Goal: Information Seeking & Learning: Find specific page/section

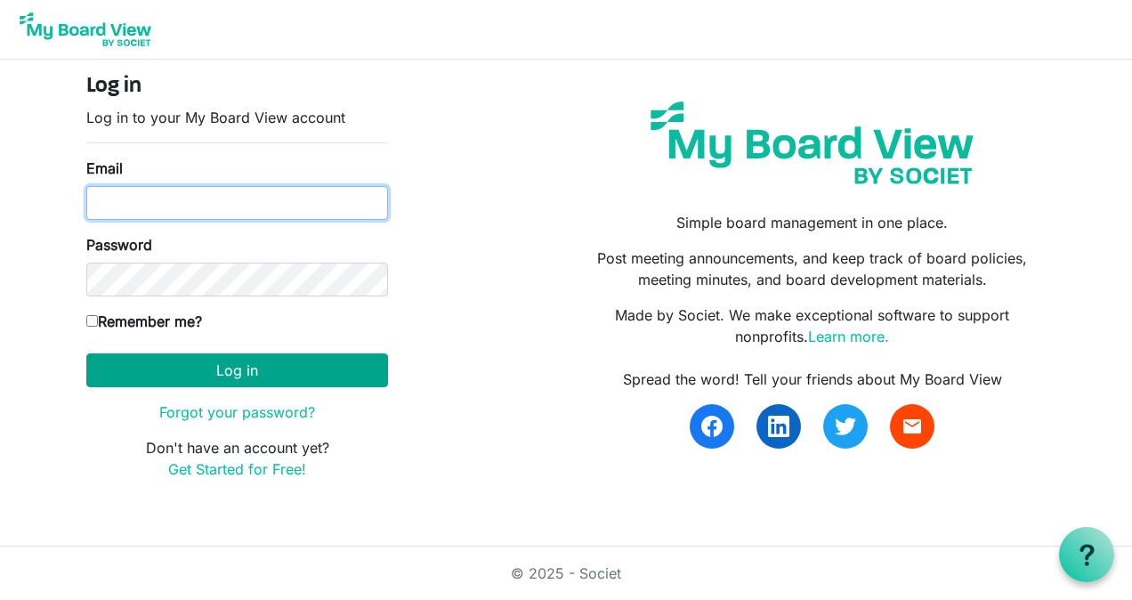
type input "michael.borck@intervineinc.com"
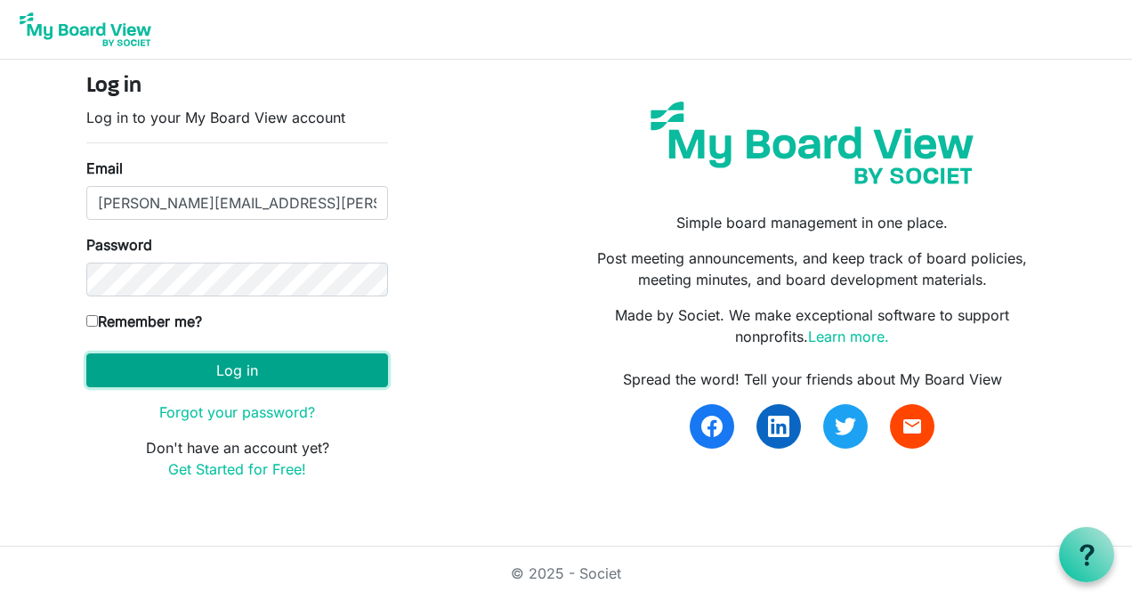
click at [237, 354] on button "Log in" at bounding box center [237, 370] width 302 height 34
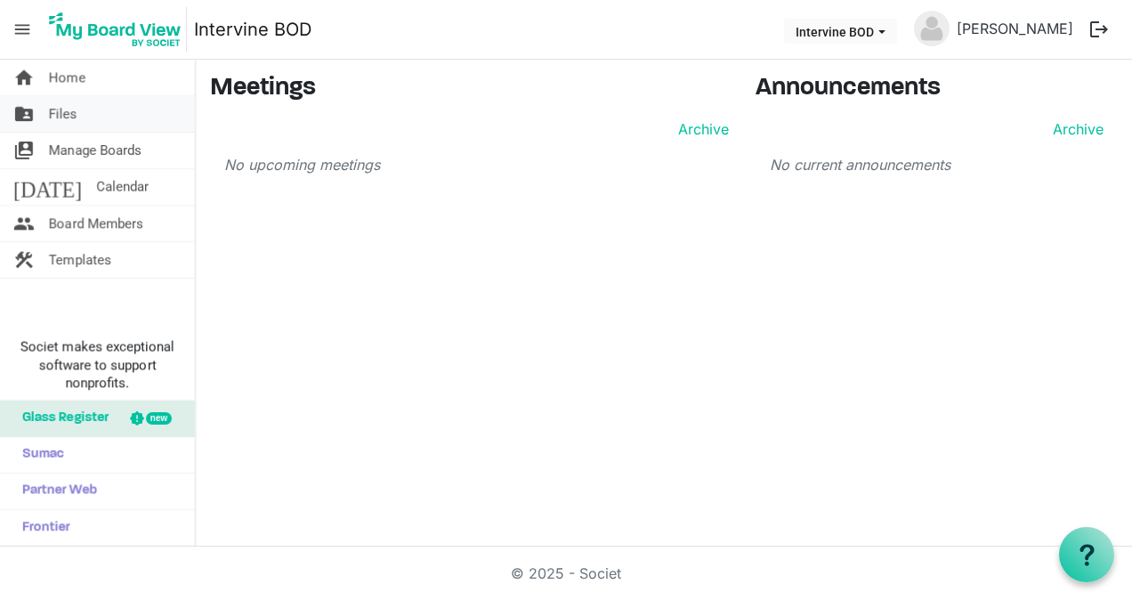
click at [80, 105] on link "folder_shared Files" at bounding box center [97, 114] width 195 height 36
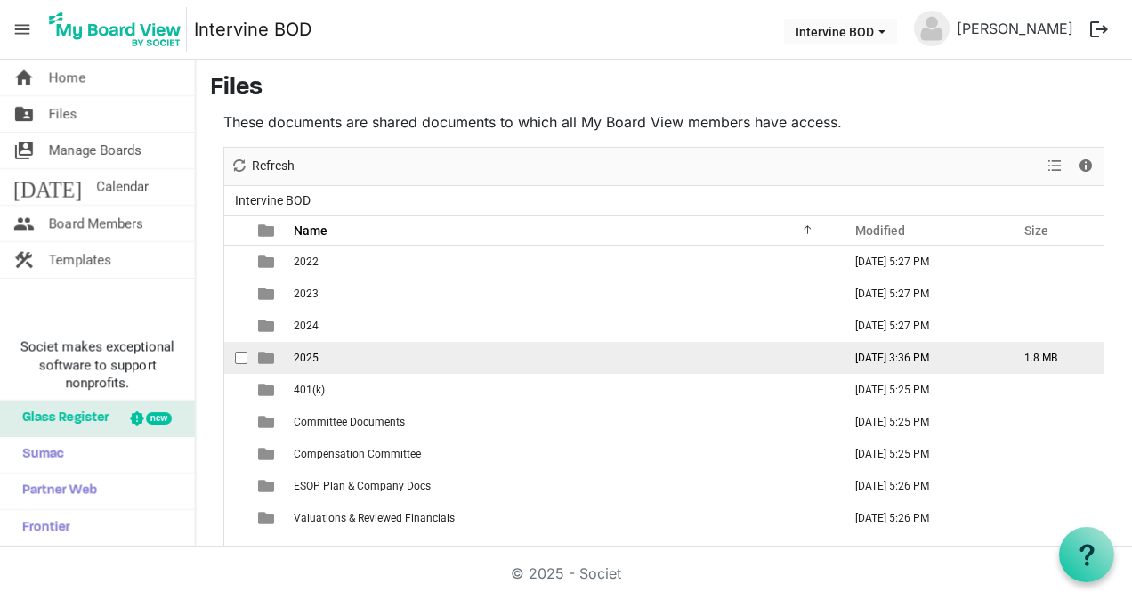
click at [303, 359] on span "2025" at bounding box center [306, 358] width 25 height 12
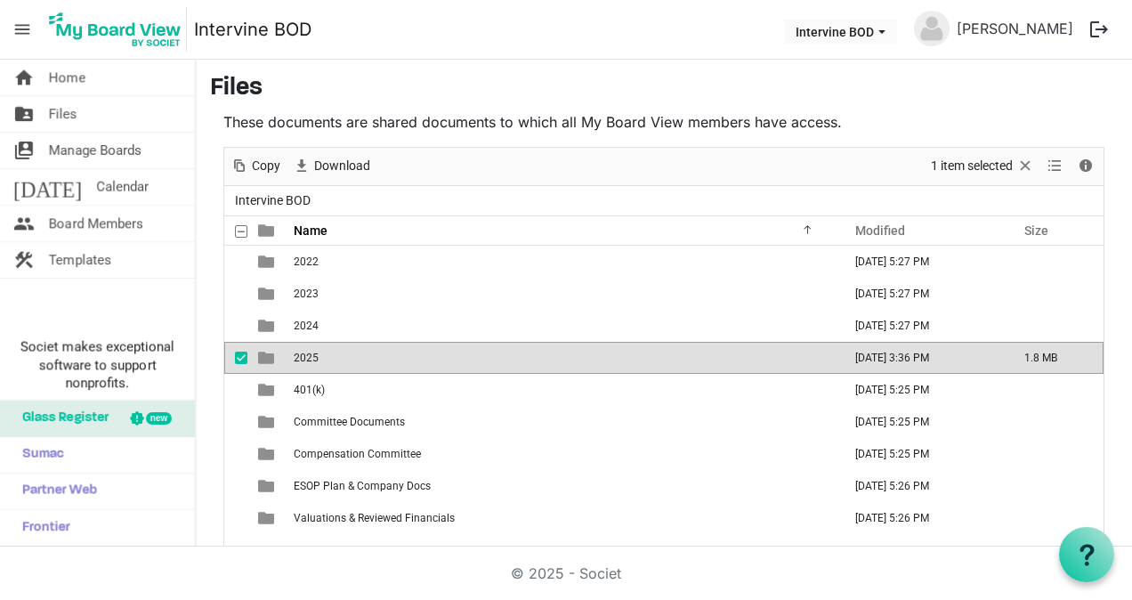
click at [303, 359] on span "2025" at bounding box center [306, 358] width 25 height 12
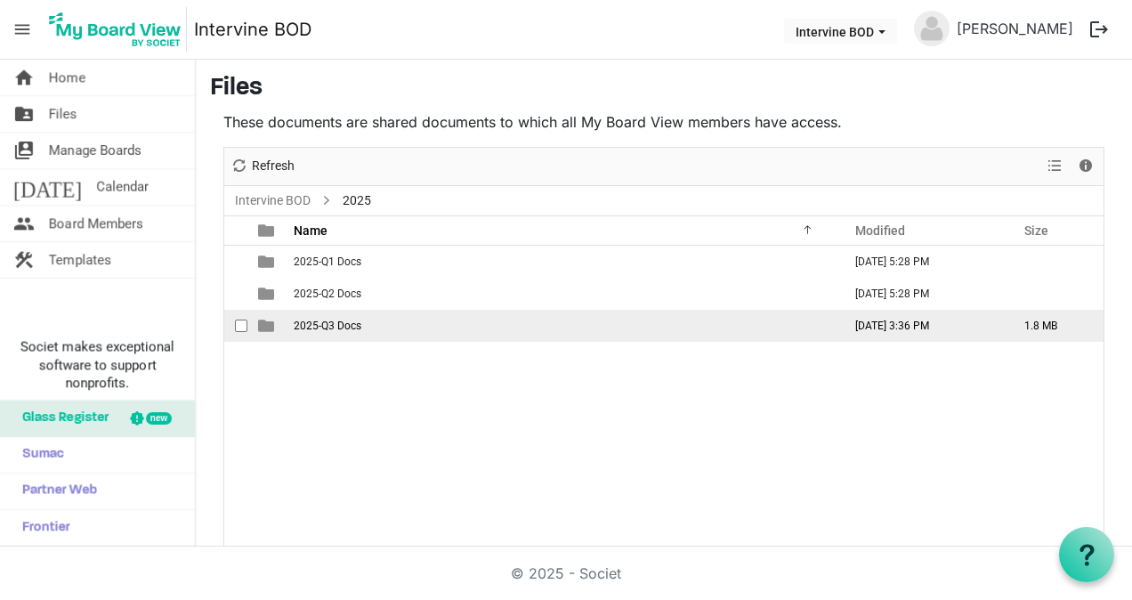
click at [303, 326] on span "2025-Q3 Docs" at bounding box center [328, 325] width 68 height 12
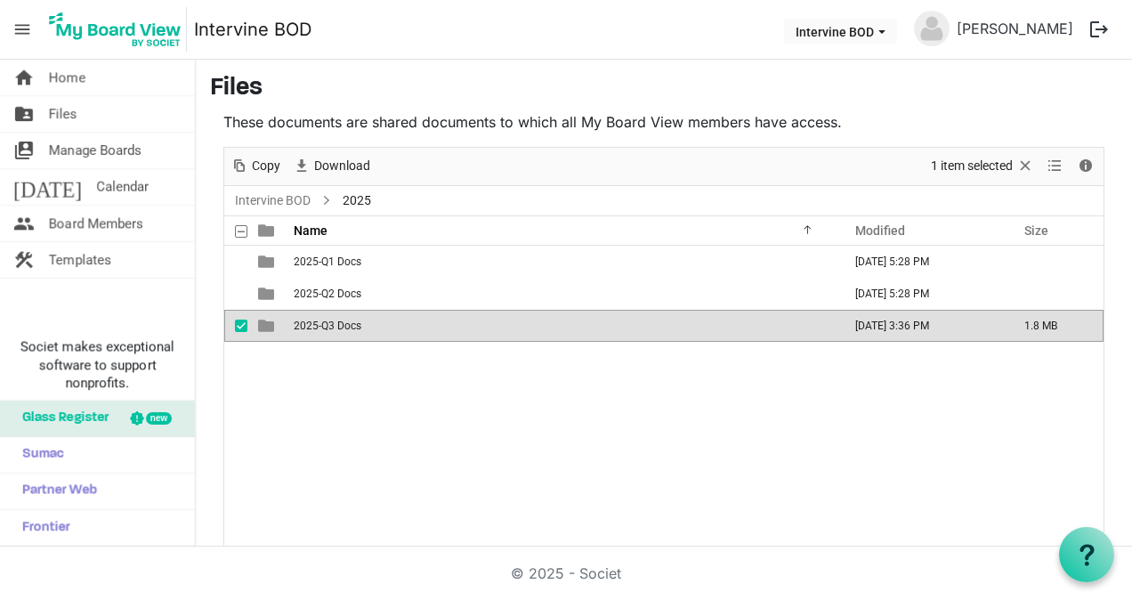
click at [303, 326] on span "2025-Q3 Docs" at bounding box center [328, 325] width 68 height 12
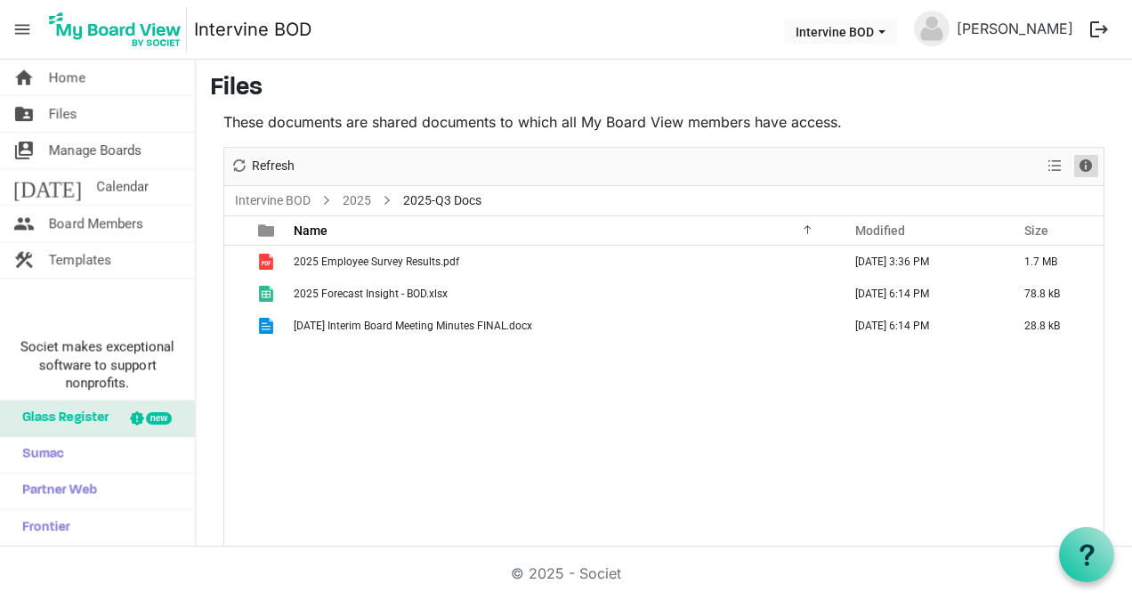
click at [1079, 157] on span "Details" at bounding box center [1085, 166] width 21 height 22
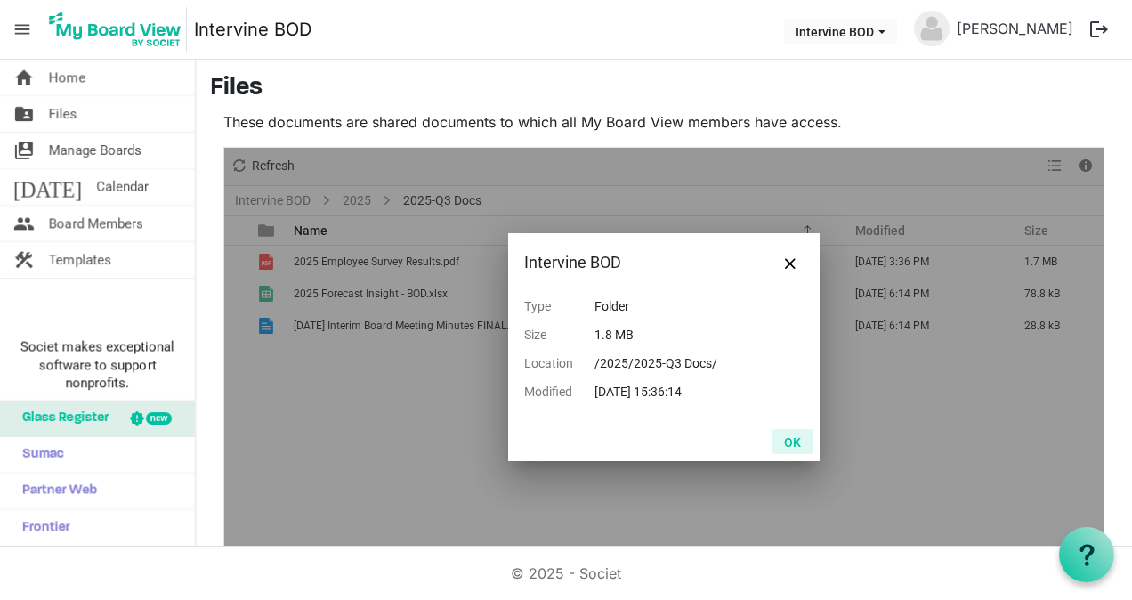
click at [786, 439] on button "OK" at bounding box center [792, 441] width 40 height 25
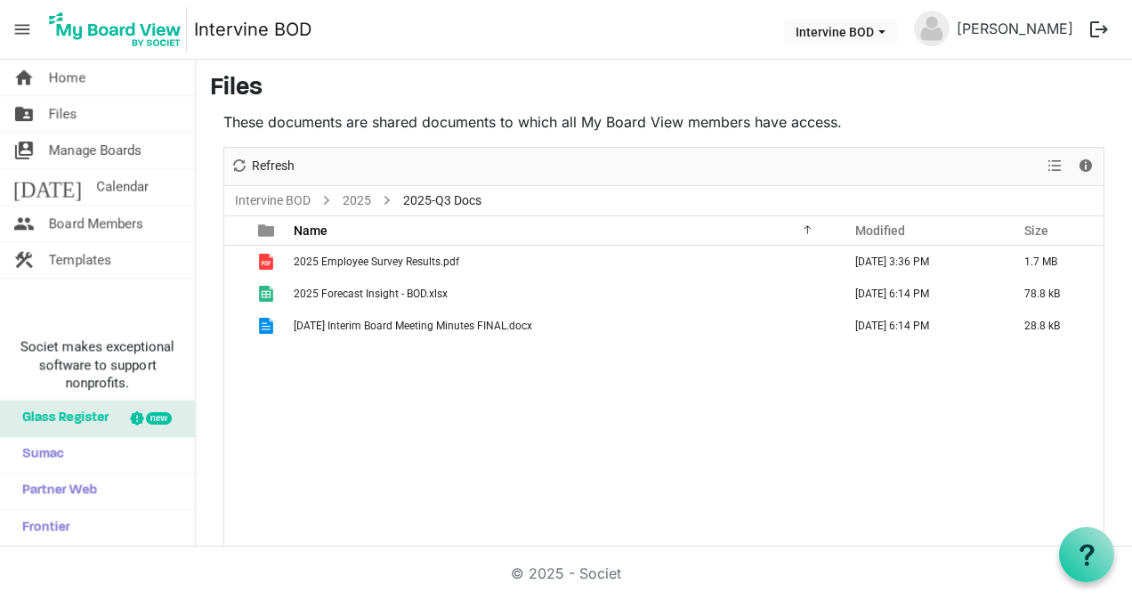
click at [28, 18] on span "menu" at bounding box center [22, 29] width 34 height 34
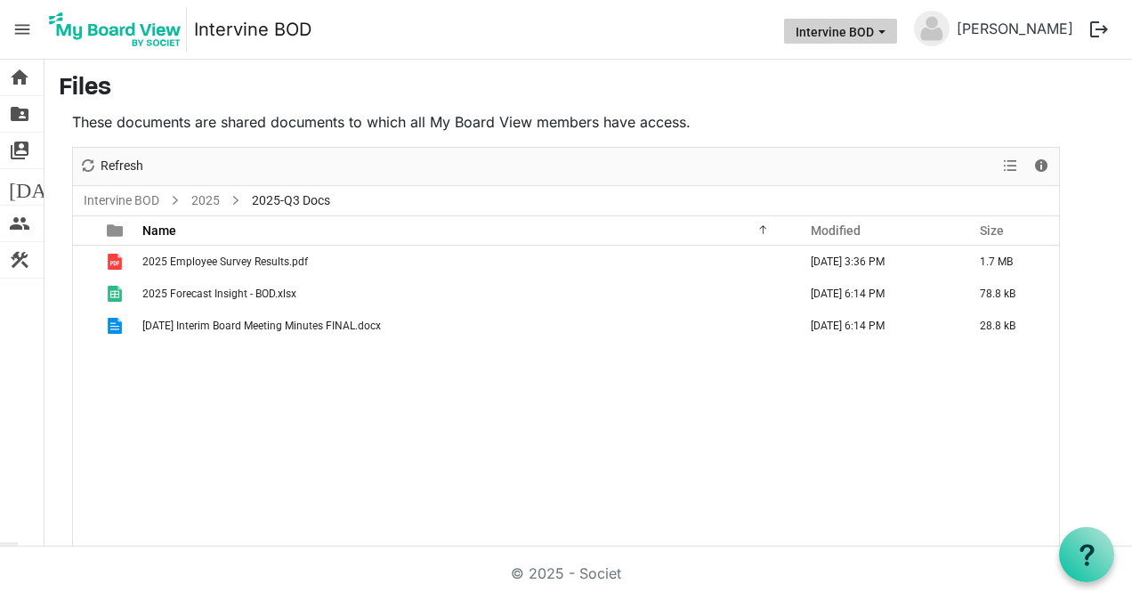
click at [893, 25] on button "Intervine BOD" at bounding box center [840, 31] width 113 height 25
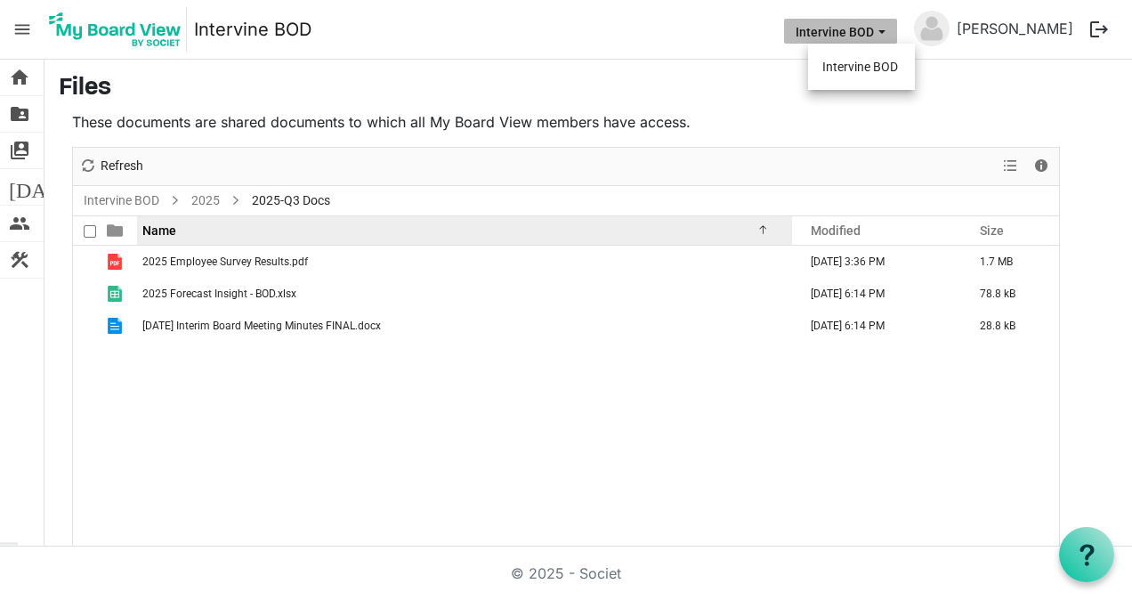
click at [755, 222] on div "Name" at bounding box center [457, 230] width 643 height 26
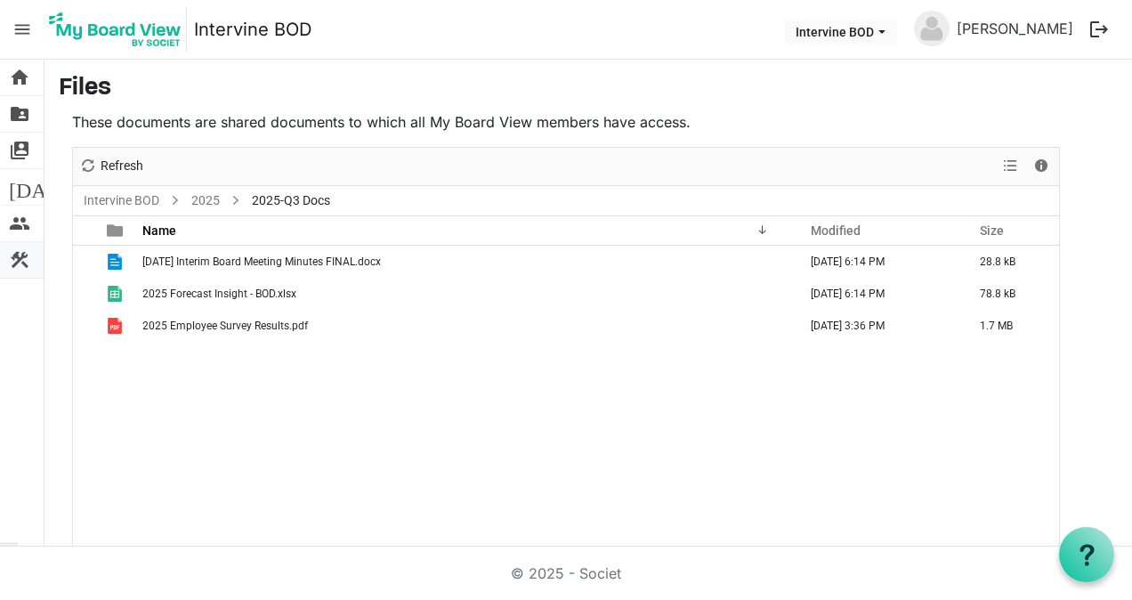
click at [23, 253] on span "construction" at bounding box center [19, 260] width 21 height 36
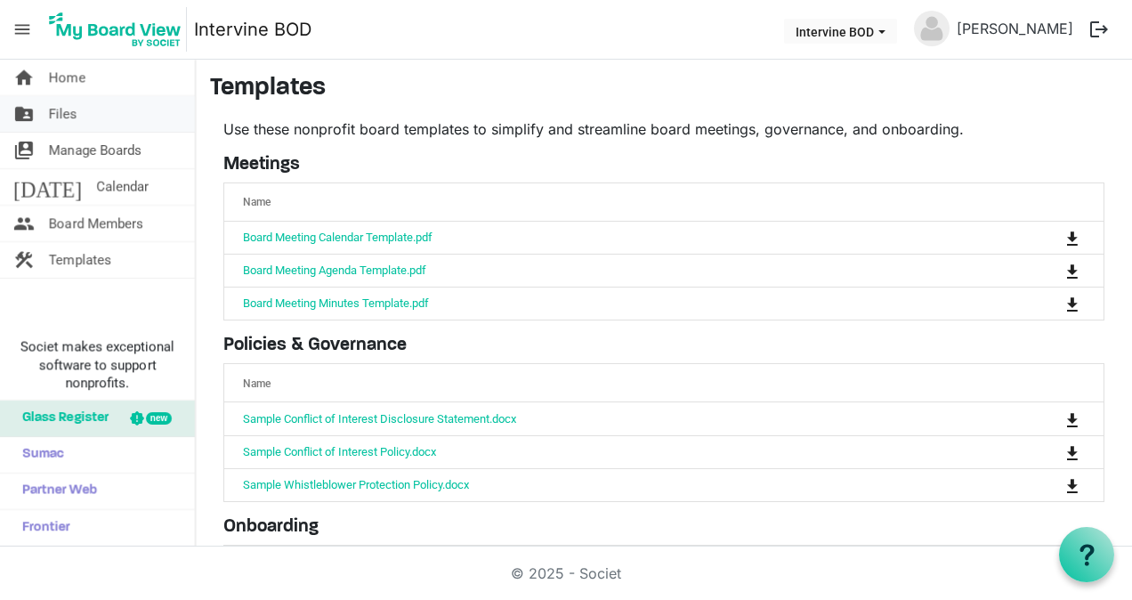
click at [67, 105] on span "Files" at bounding box center [63, 114] width 28 height 36
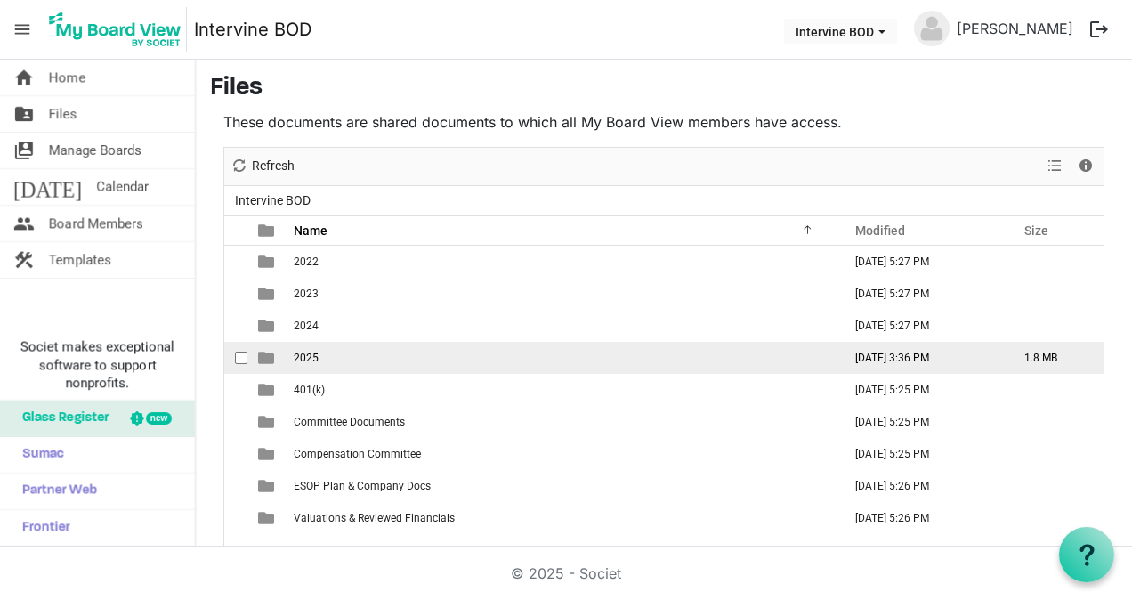
click at [319, 358] on td "2025" at bounding box center [562, 358] width 548 height 32
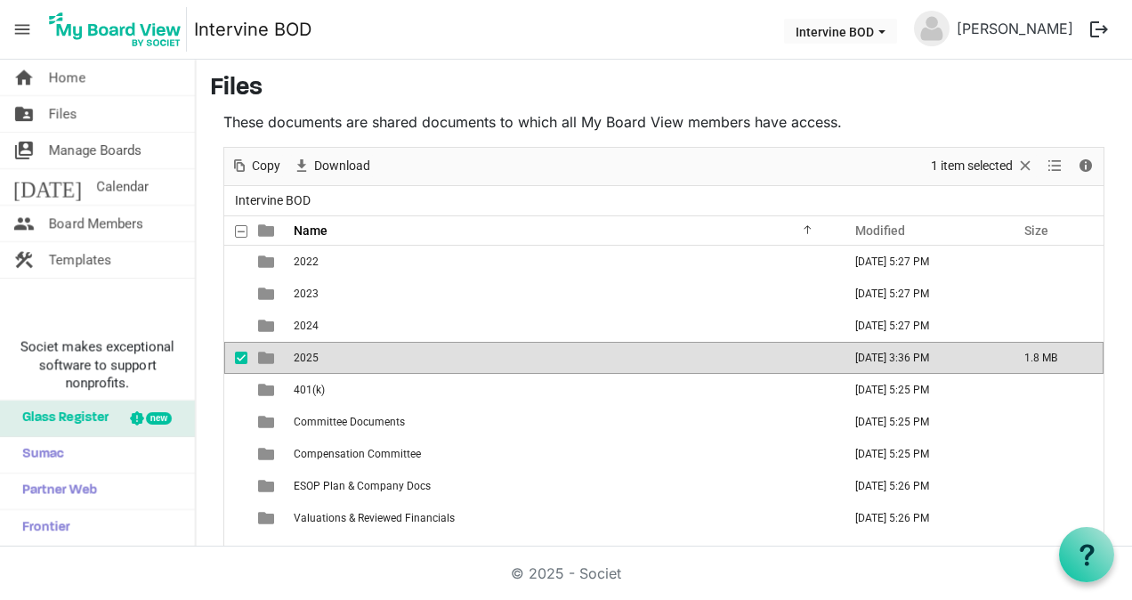
click at [319, 358] on td "2025" at bounding box center [562, 358] width 548 height 32
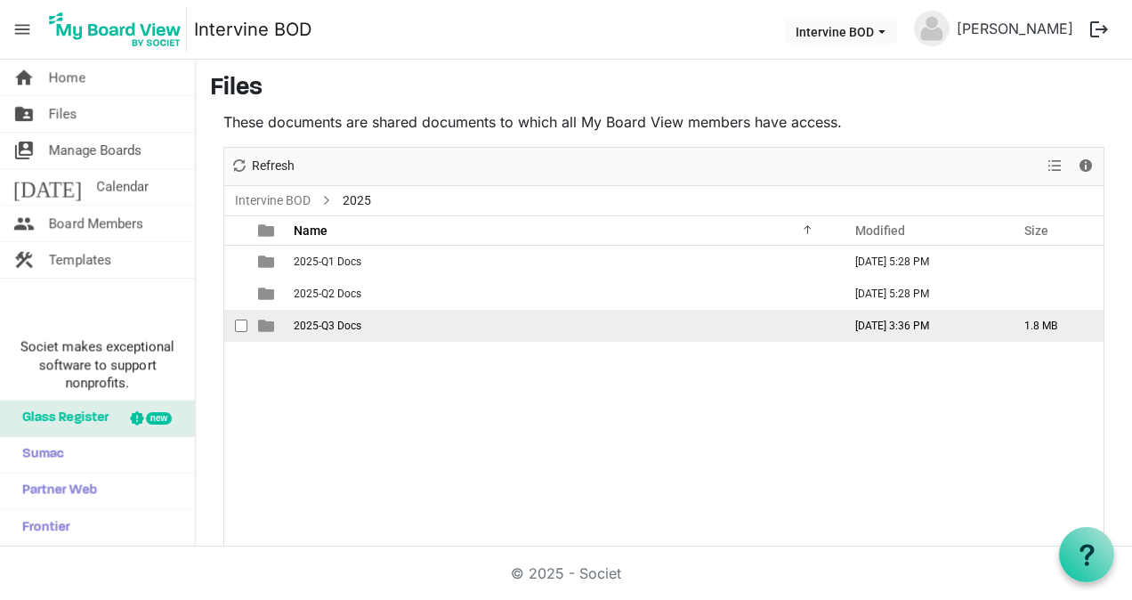
click at [322, 327] on span "2025-Q3 Docs" at bounding box center [328, 325] width 68 height 12
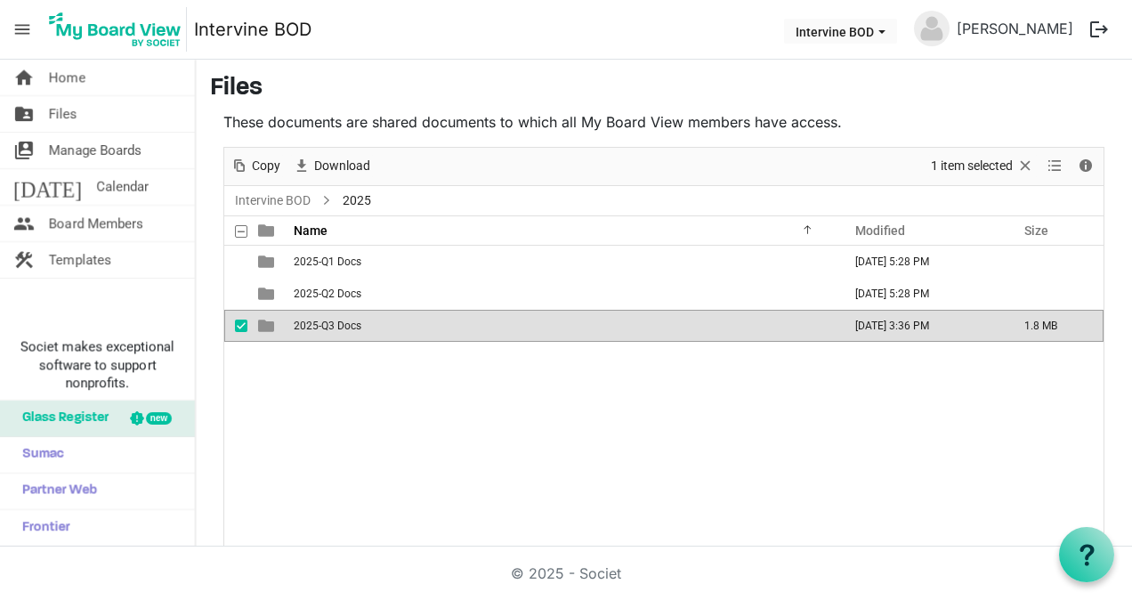
click at [322, 327] on span "2025-Q3 Docs" at bounding box center [328, 325] width 68 height 12
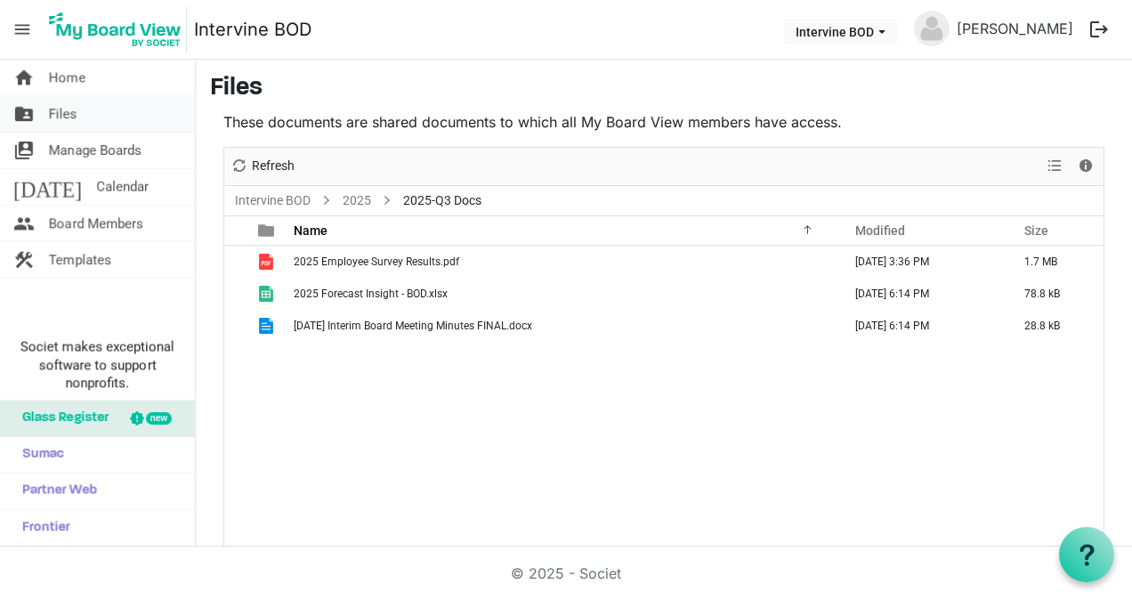
click at [66, 109] on span "Files" at bounding box center [63, 114] width 28 height 36
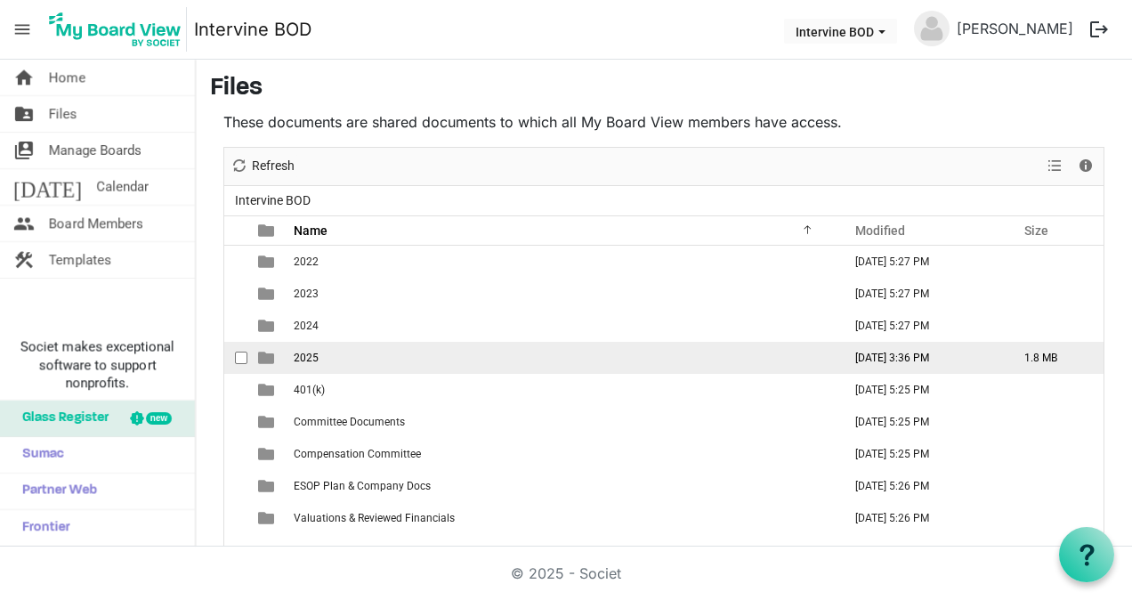
click at [310, 352] on span "2025" at bounding box center [306, 358] width 25 height 12
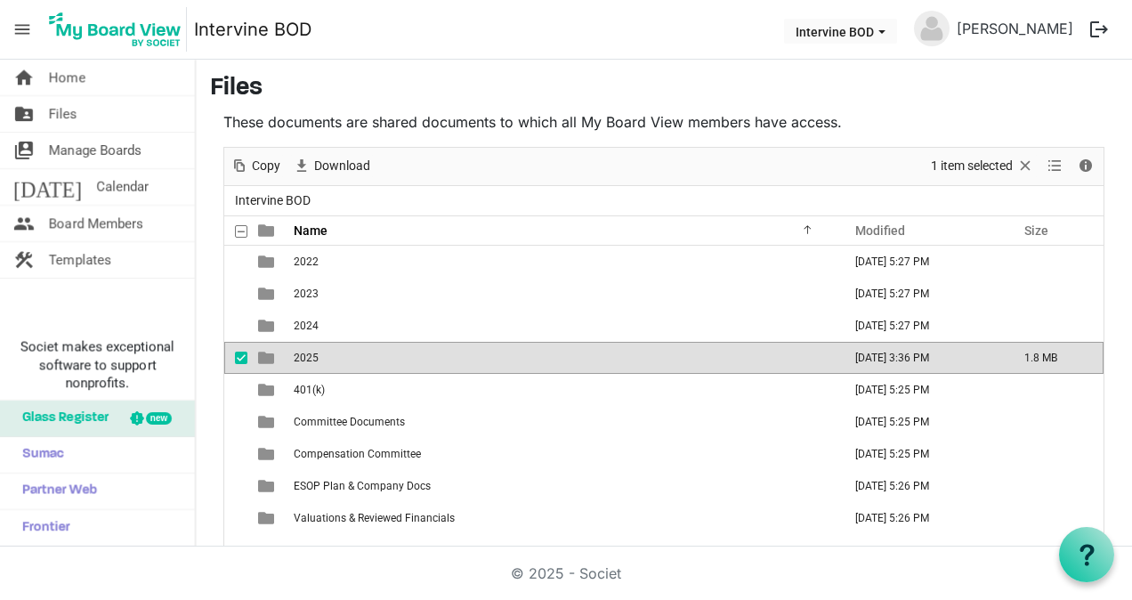
click at [310, 352] on span "2025" at bounding box center [306, 358] width 25 height 12
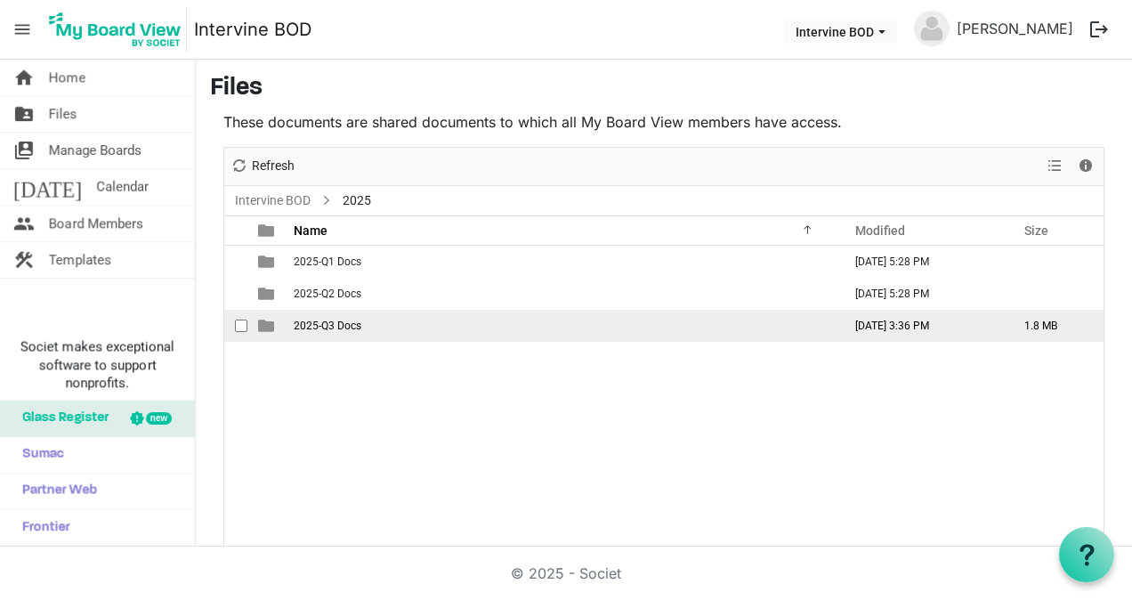
click at [316, 331] on td "2025-Q3 Docs" at bounding box center [562, 326] width 548 height 32
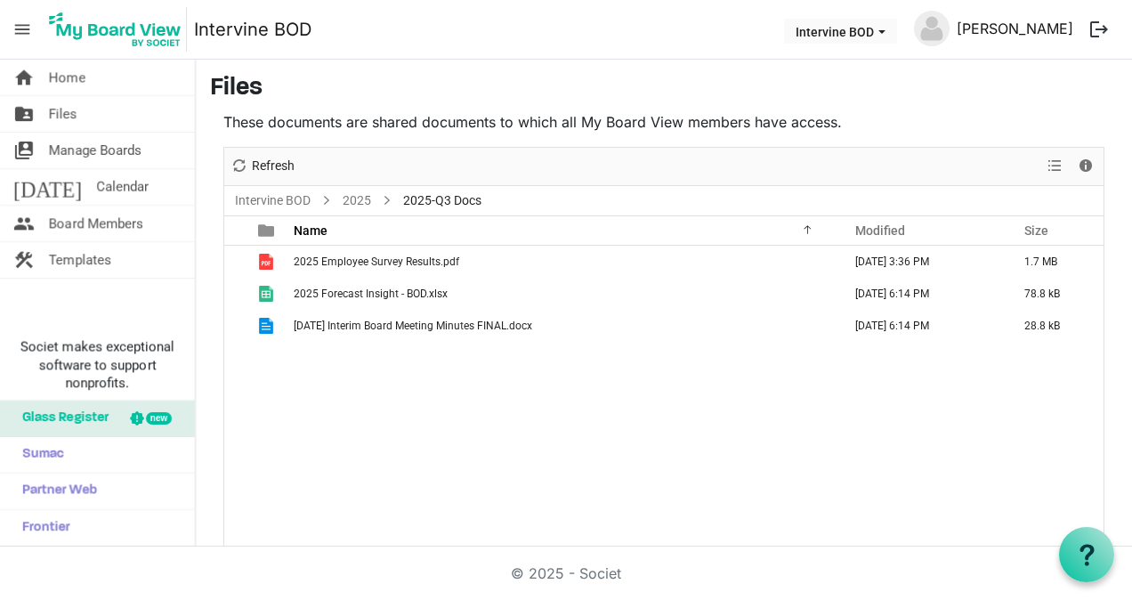
click at [992, 25] on link "[PERSON_NAME]" at bounding box center [1015, 29] width 131 height 36
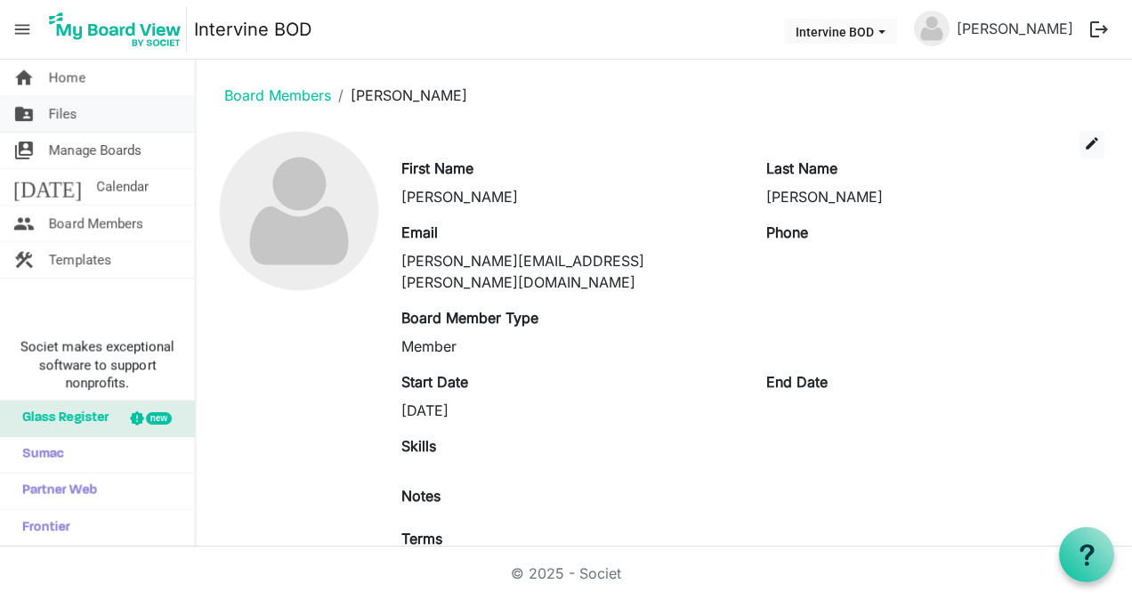
click at [67, 109] on span "Files" at bounding box center [63, 114] width 28 height 36
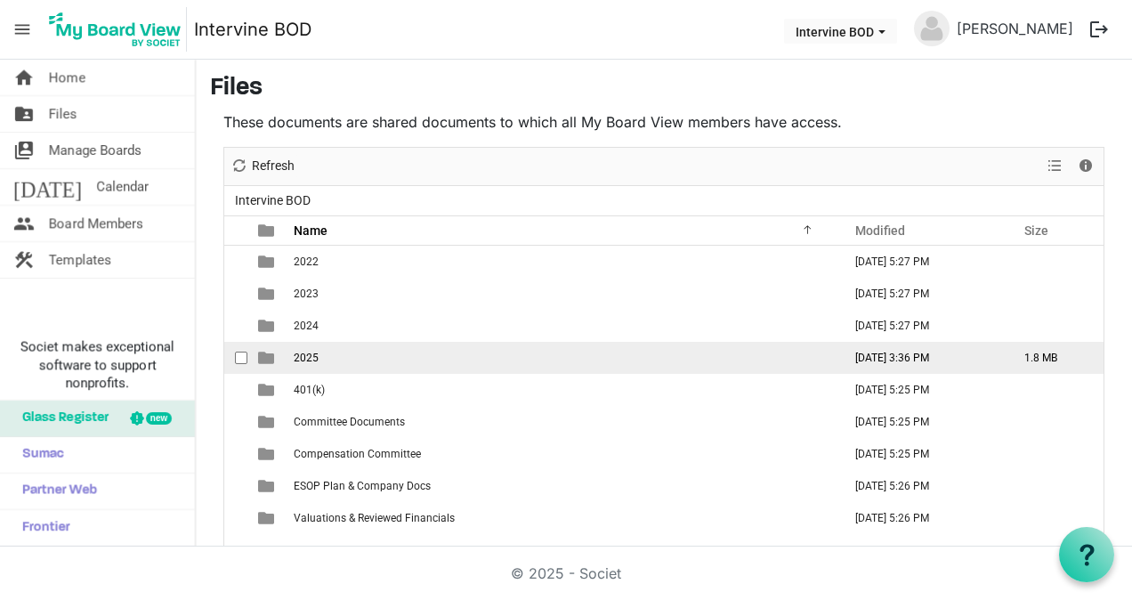
click at [324, 352] on td "2025" at bounding box center [562, 358] width 548 height 32
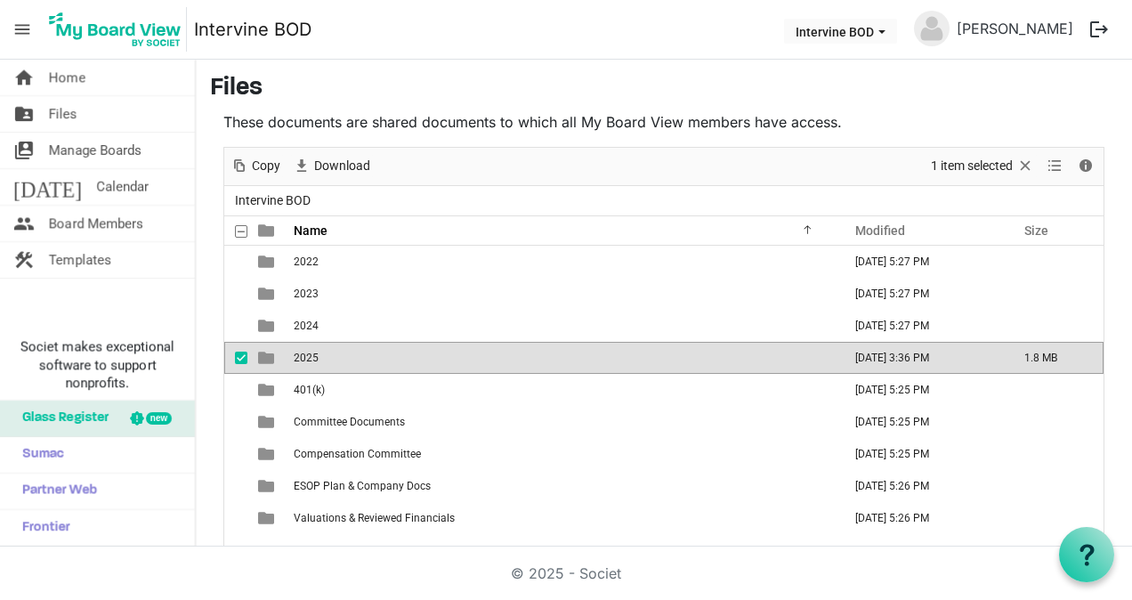
click at [324, 352] on td "2025" at bounding box center [562, 358] width 548 height 32
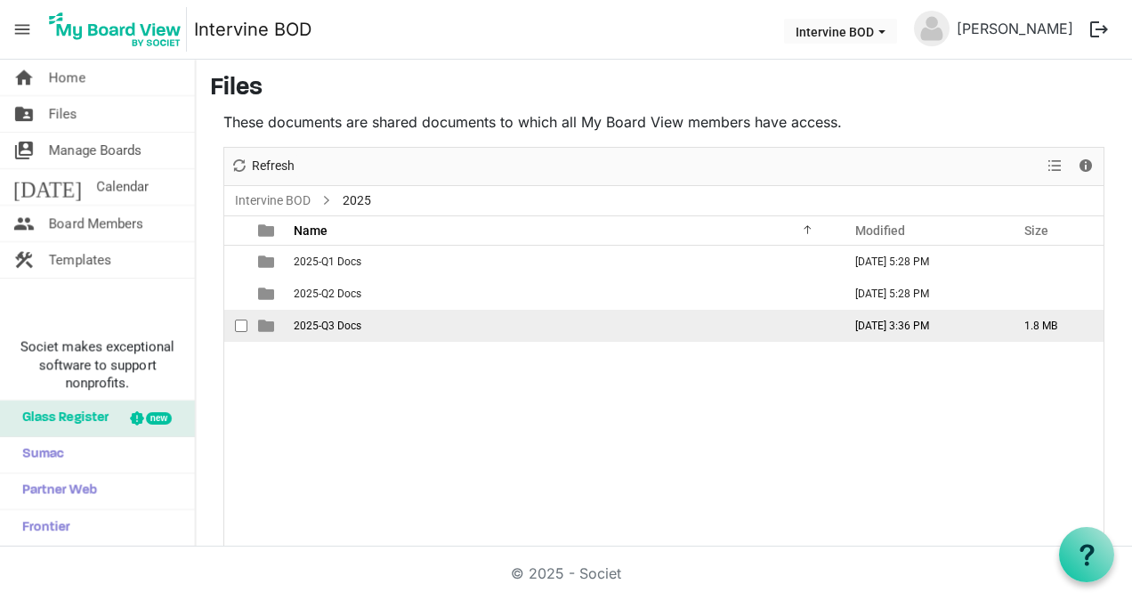
click at [320, 327] on span "2025-Q3 Docs" at bounding box center [328, 325] width 68 height 12
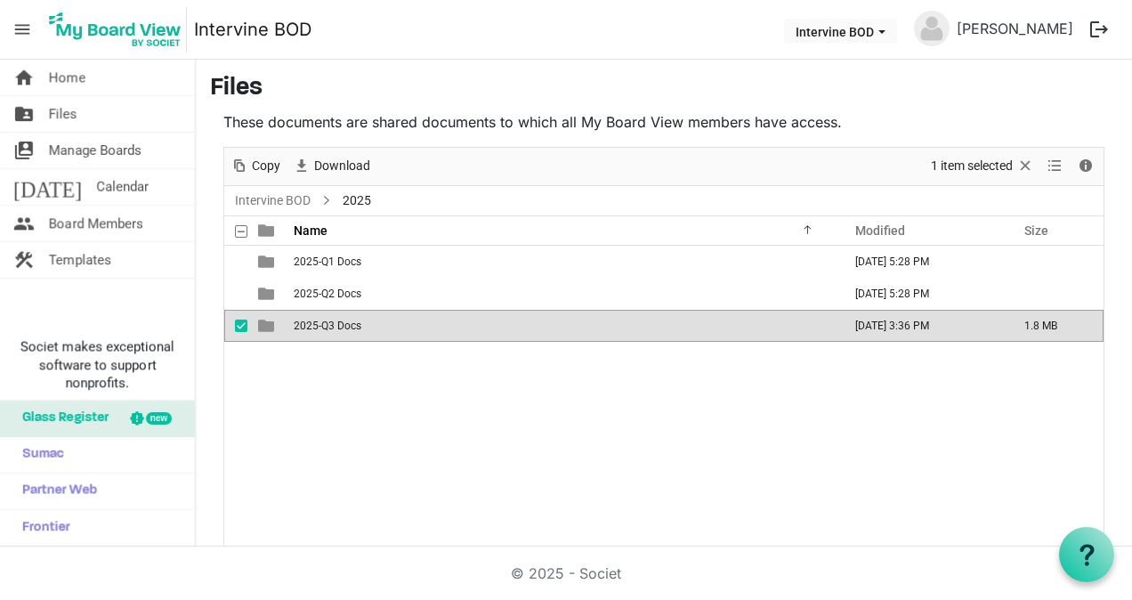
click at [320, 327] on span "2025-Q3 Docs" at bounding box center [328, 325] width 68 height 12
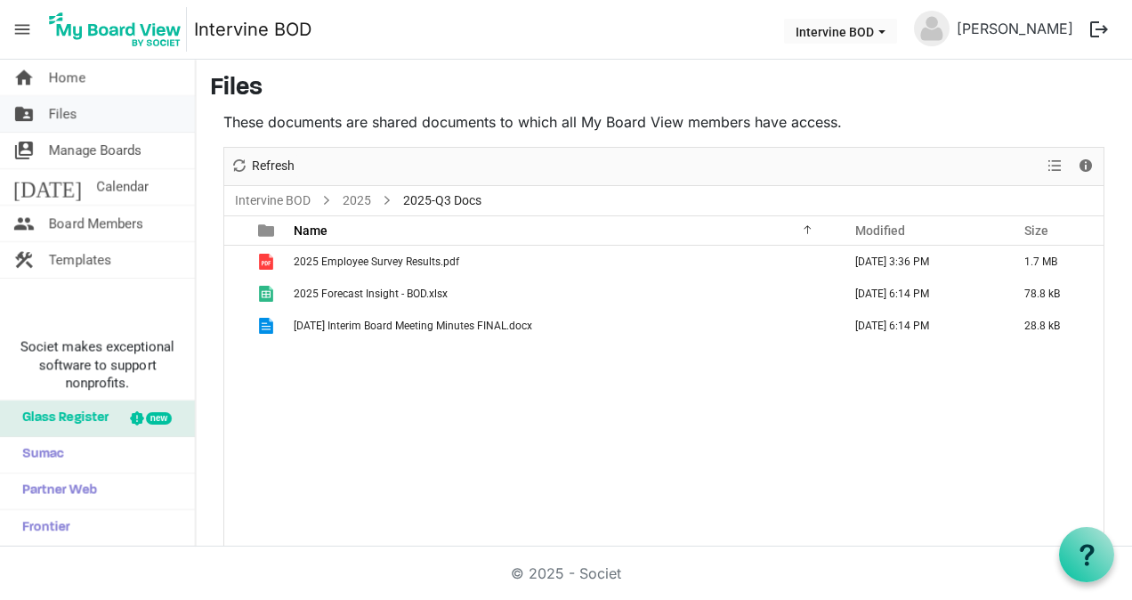
click at [58, 119] on span "Files" at bounding box center [63, 114] width 28 height 36
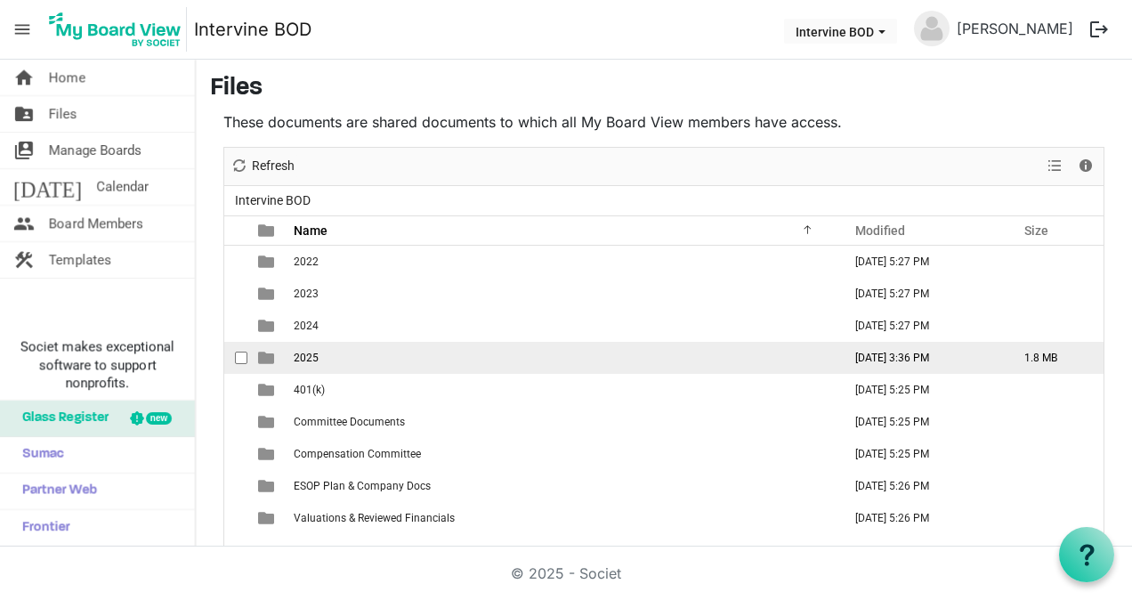
click at [301, 360] on span "2025" at bounding box center [306, 358] width 25 height 12
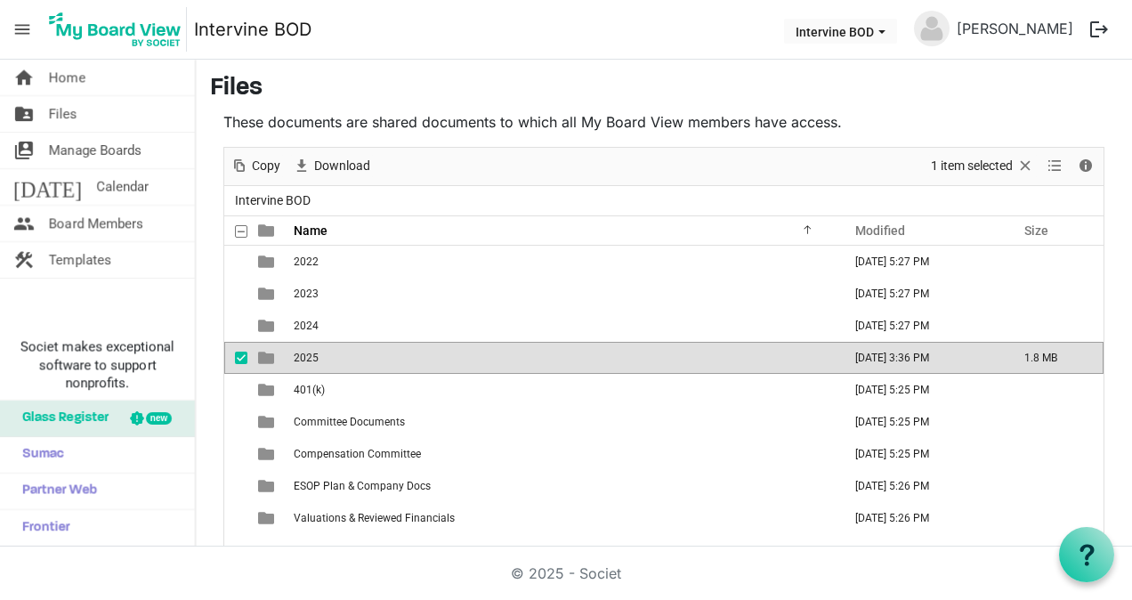
click at [301, 360] on span "2025" at bounding box center [306, 358] width 25 height 12
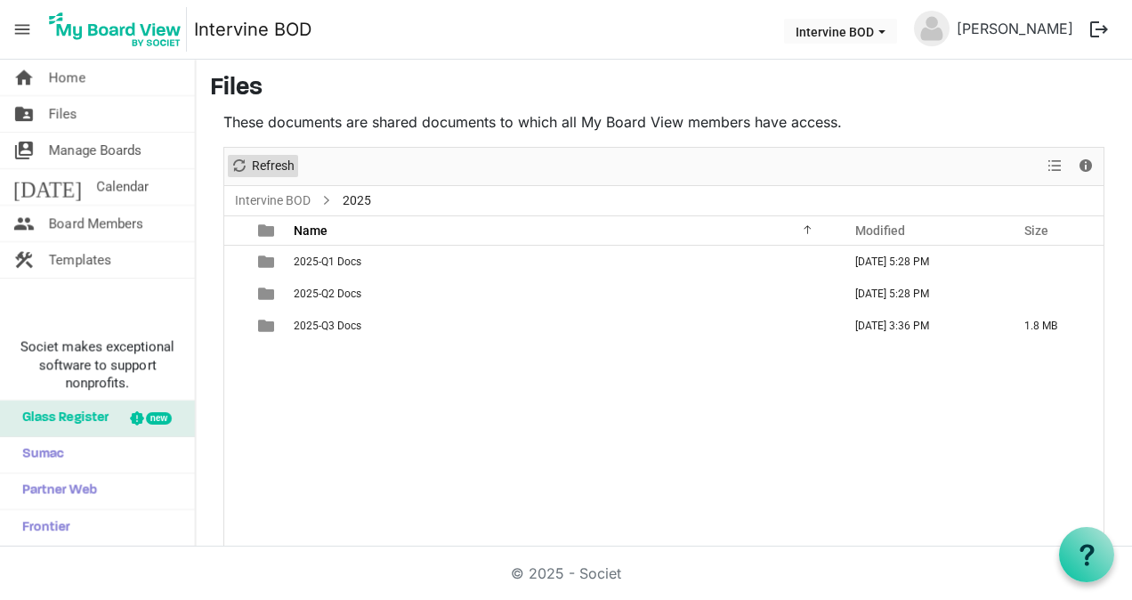
click at [287, 169] on span "Refresh" at bounding box center [273, 166] width 46 height 22
click at [332, 158] on div "New folder Upload Cut Copy Paste Delete Download Rename Sort by Refresh 1 item …" at bounding box center [663, 167] width 879 height 38
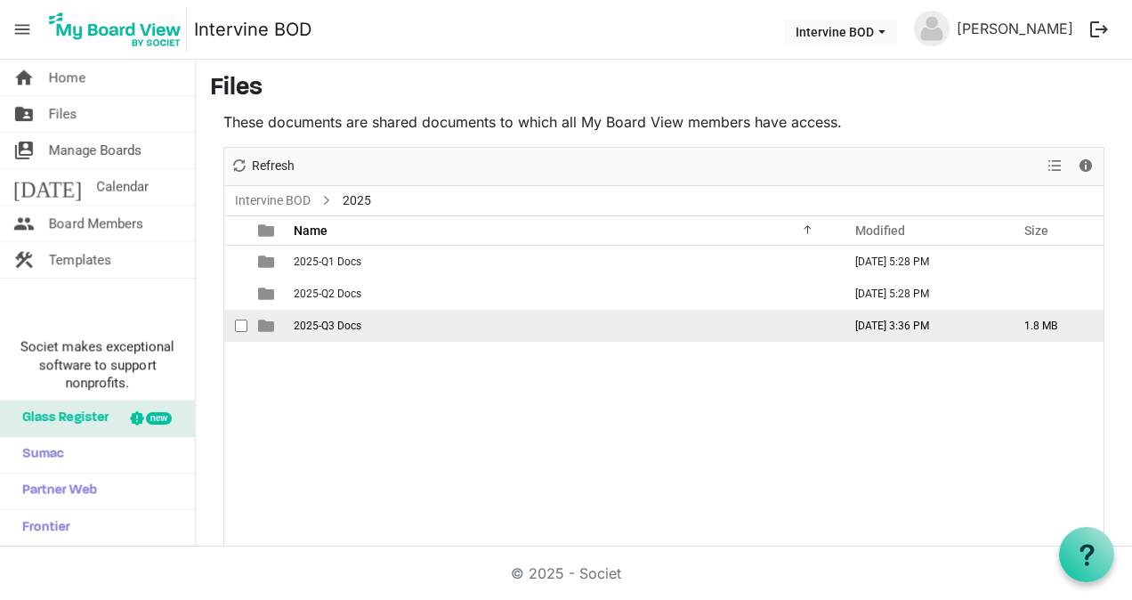
click at [313, 319] on span "2025-Q3 Docs" at bounding box center [328, 325] width 68 height 12
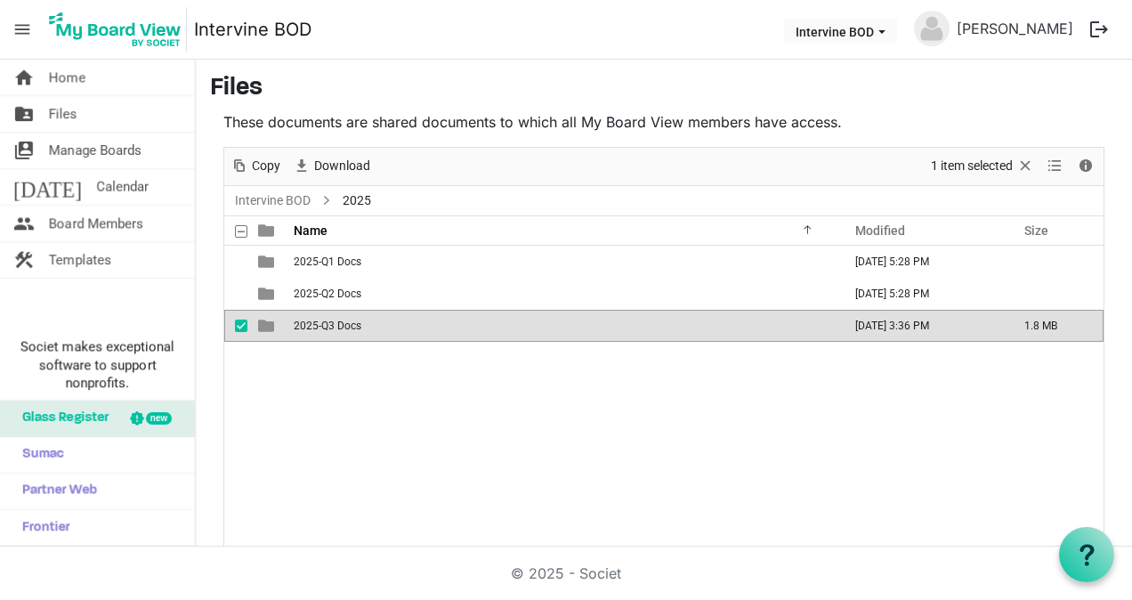
click at [313, 319] on span "2025-Q3 Docs" at bounding box center [328, 325] width 68 height 12
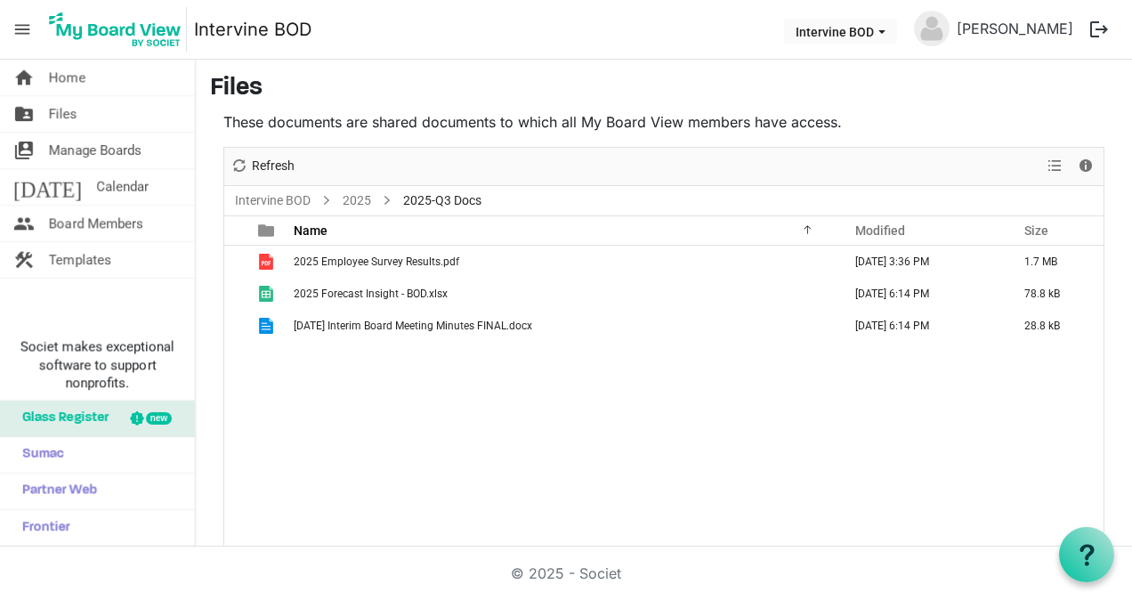
click at [1093, 34] on button "logout" at bounding box center [1098, 29] width 37 height 37
